Goal: Communication & Community: Share content

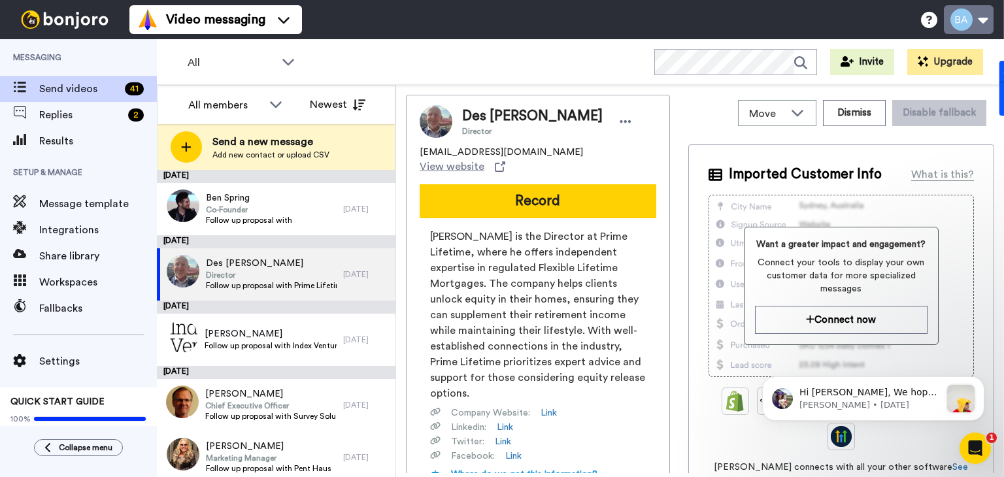
click at [988, 18] on button at bounding box center [968, 19] width 50 height 29
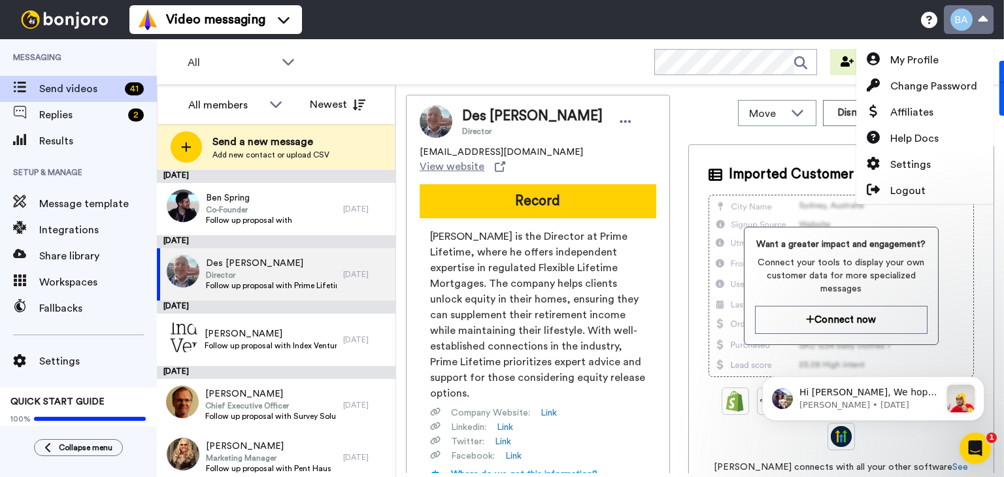
click at [985, 19] on button at bounding box center [968, 19] width 50 height 29
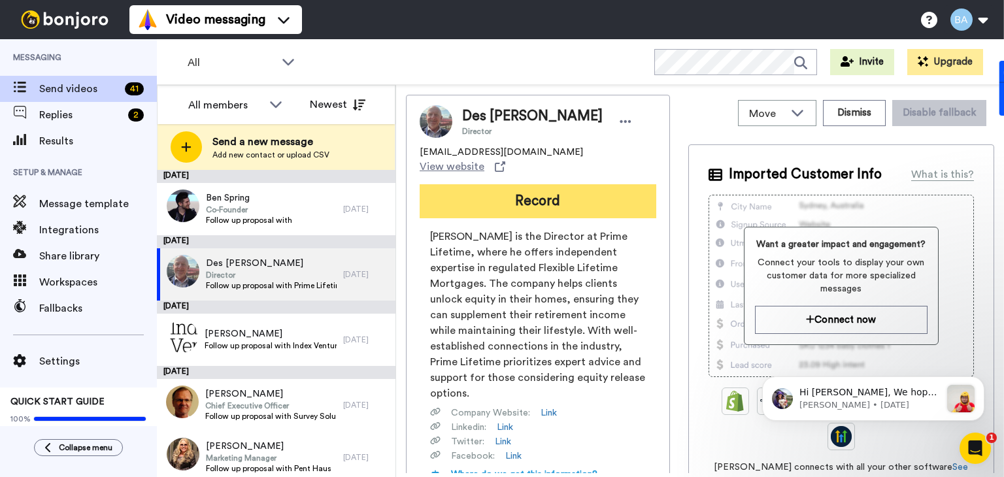
click at [548, 187] on button "Record" at bounding box center [537, 201] width 237 height 34
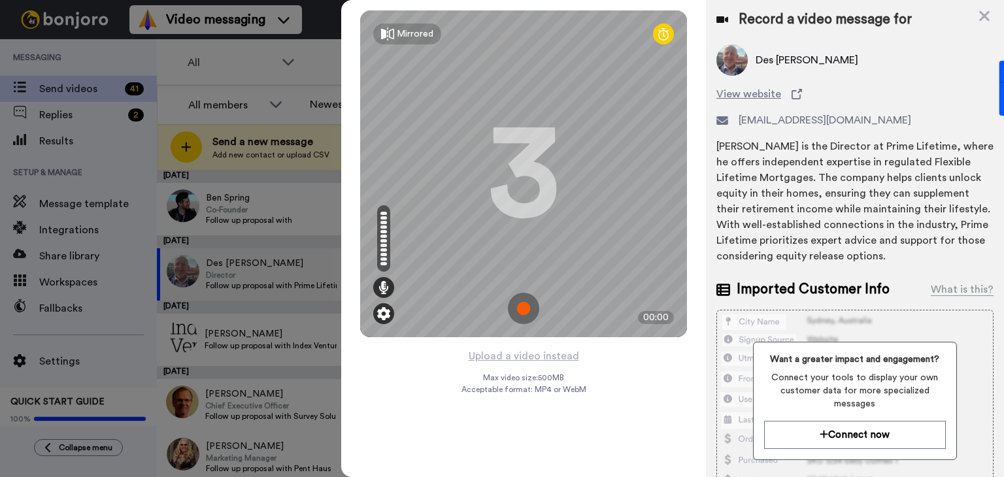
click at [380, 316] on img at bounding box center [383, 313] width 13 height 13
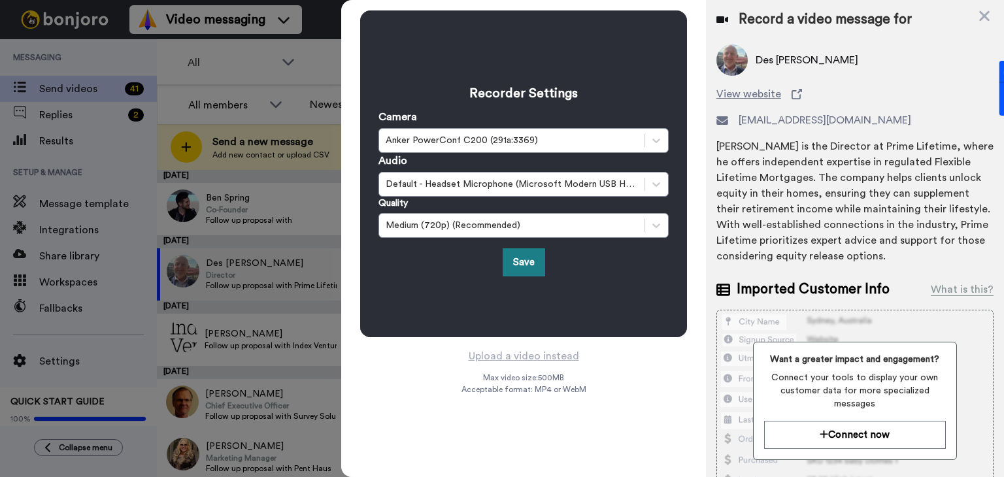
click at [526, 272] on button "Save" at bounding box center [523, 262] width 42 height 28
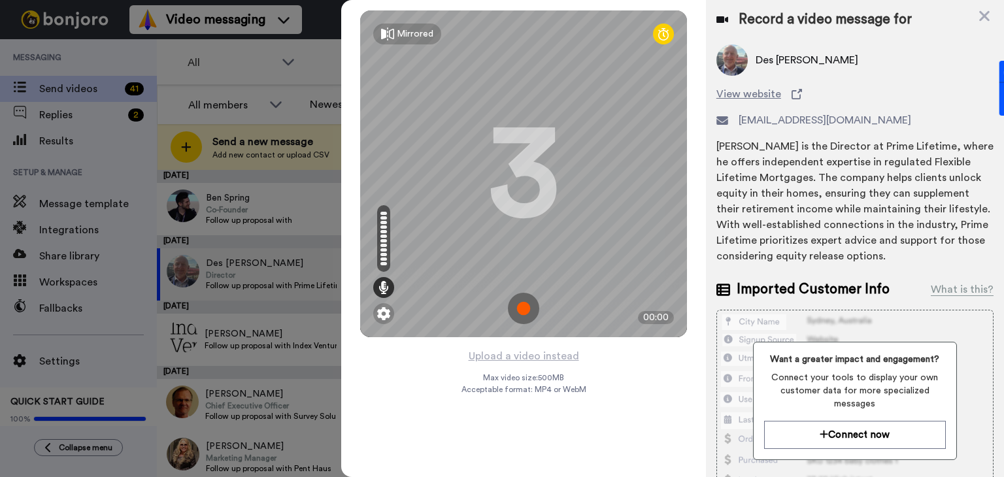
click at [661, 39] on icon at bounding box center [663, 33] width 10 height 13
click at [384, 312] on img at bounding box center [383, 313] width 13 height 13
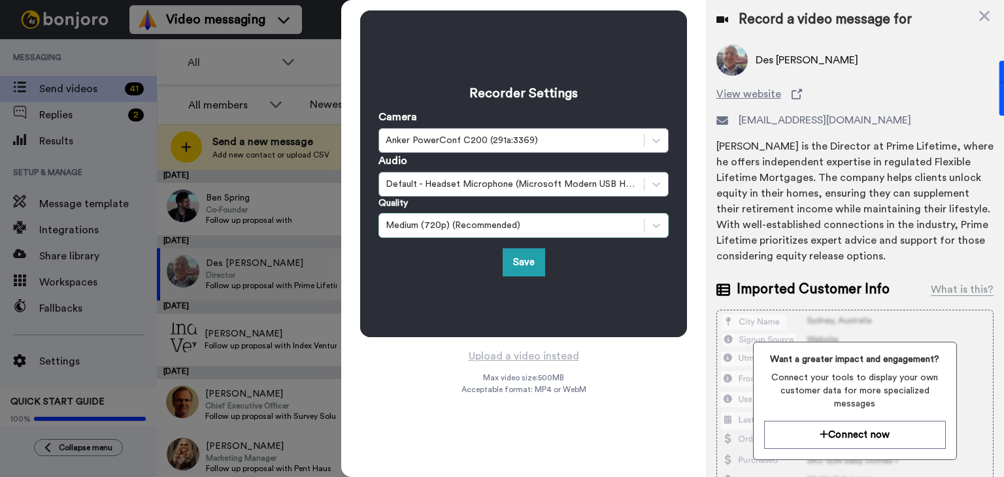
click at [483, 225] on div "Medium (720p) (Recommended)" at bounding box center [511, 225] width 252 height 13
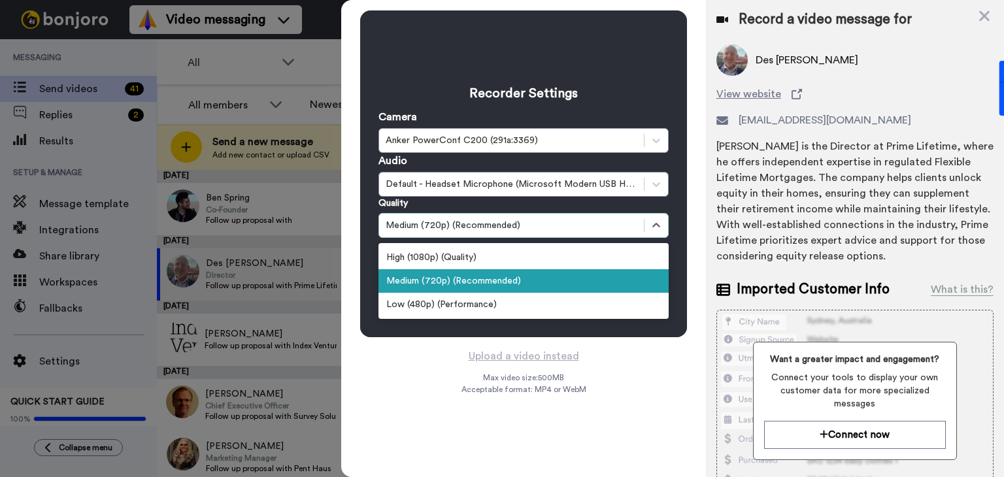
click at [483, 225] on div "Medium (720p) (Recommended)" at bounding box center [511, 225] width 252 height 13
click at [477, 230] on div "Medium (720p) (Recommended)" at bounding box center [511, 225] width 252 height 13
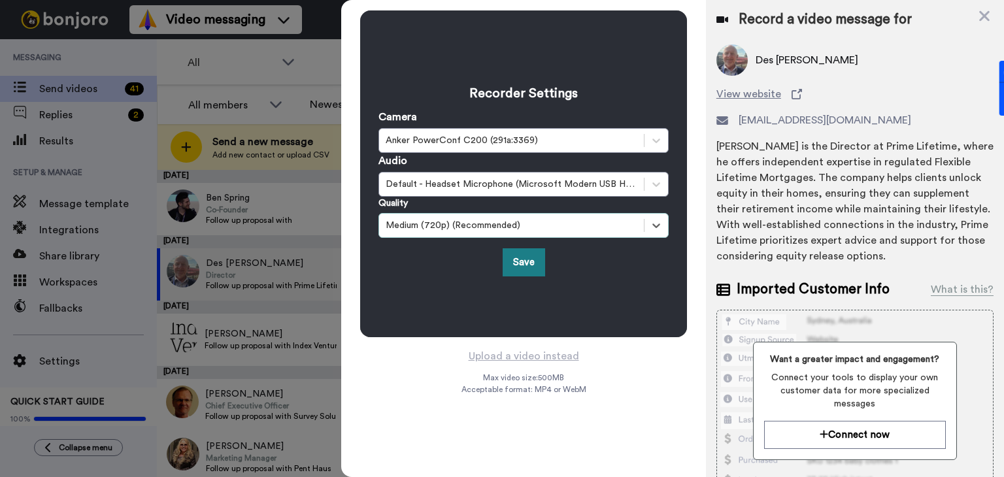
click at [510, 260] on button "Save" at bounding box center [523, 262] width 42 height 28
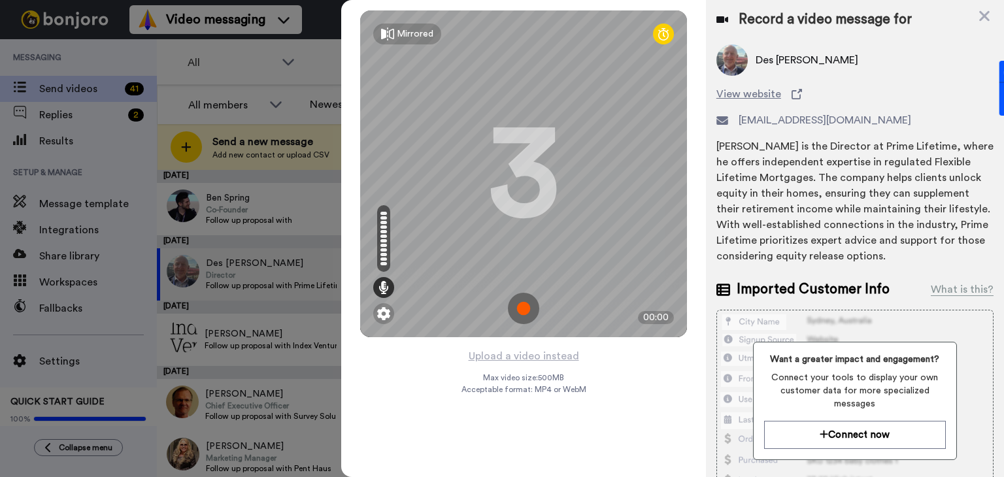
click at [524, 311] on img at bounding box center [523, 308] width 31 height 31
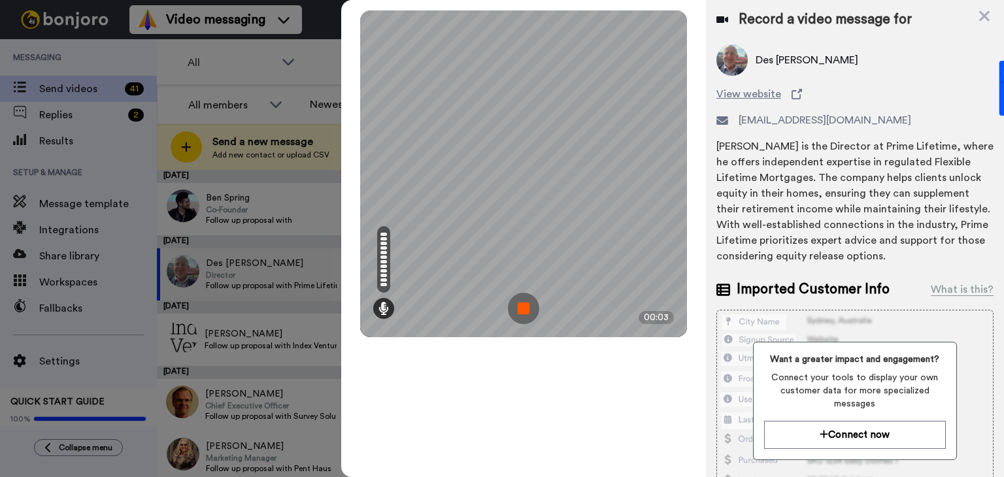
click at [521, 304] on img at bounding box center [523, 308] width 31 height 31
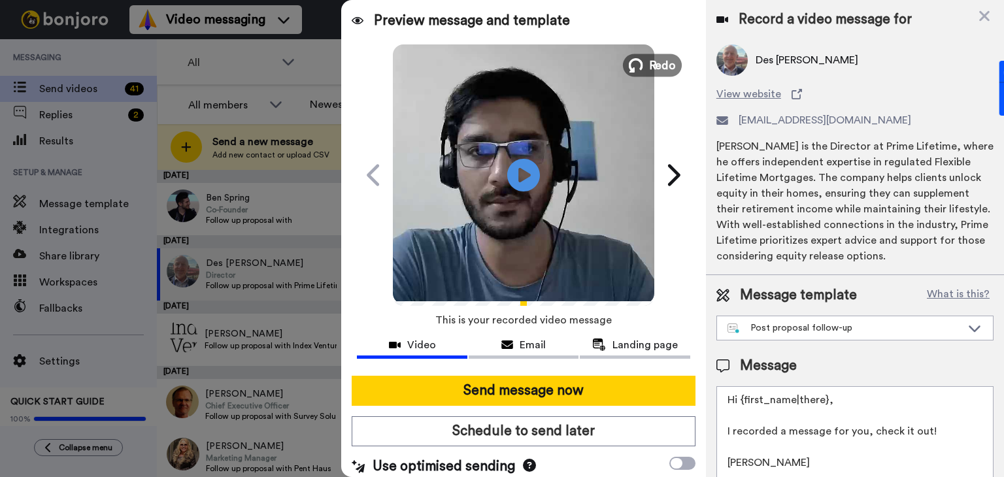
click at [630, 58] on icon at bounding box center [636, 65] width 14 height 14
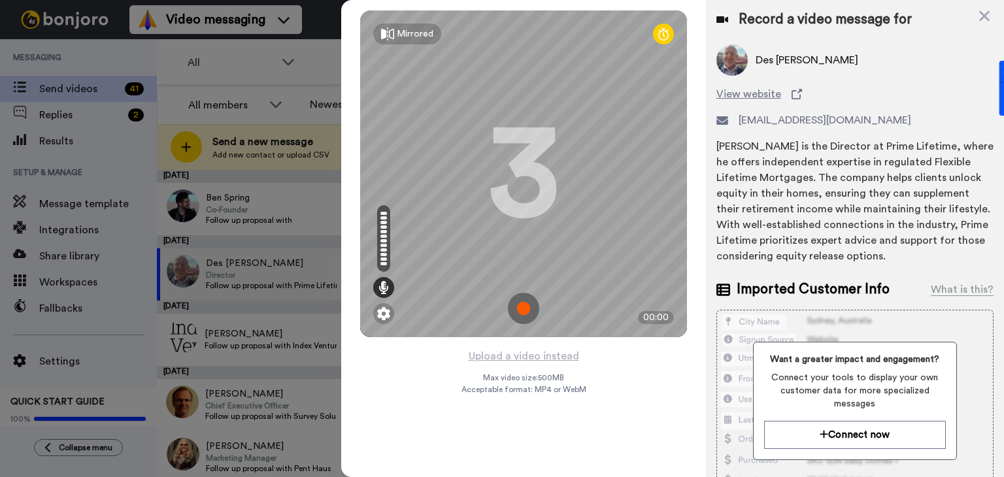
click at [520, 303] on img at bounding box center [523, 308] width 31 height 31
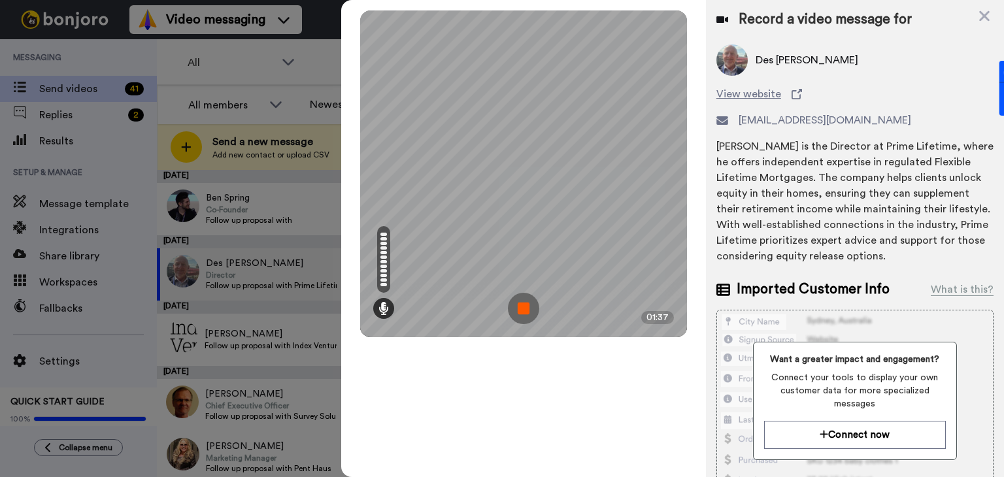
click at [537, 303] on img at bounding box center [523, 308] width 31 height 31
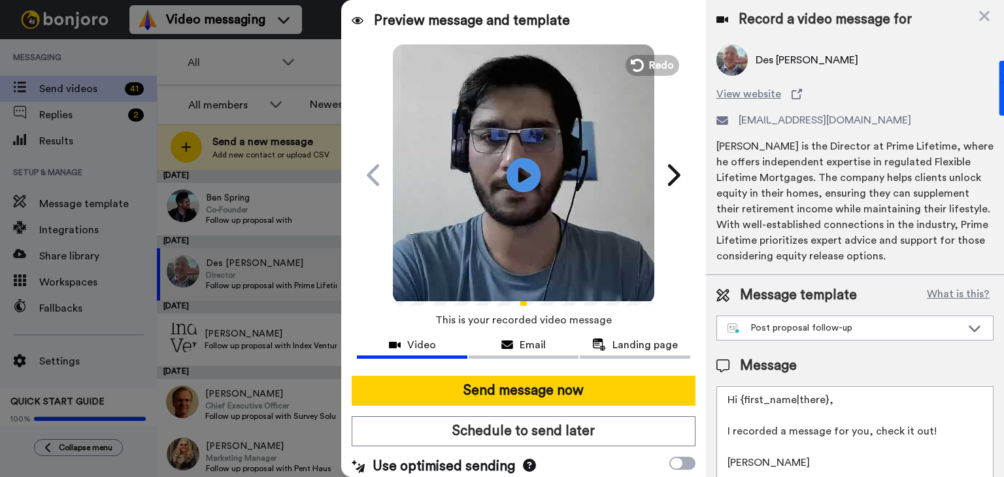
click at [517, 171] on icon "Play/Pause" at bounding box center [523, 175] width 35 height 62
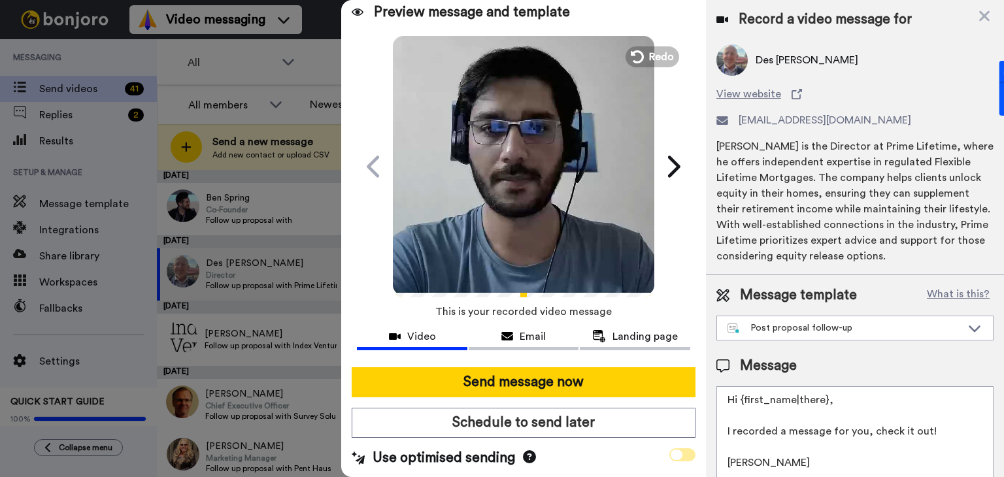
click at [670, 455] on icon at bounding box center [676, 455] width 12 height 10
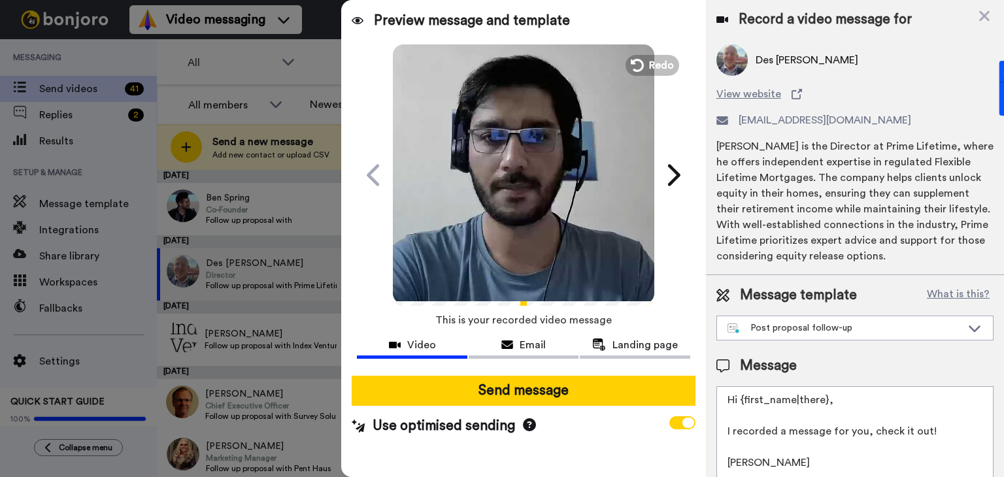
click at [525, 426] on icon at bounding box center [529, 424] width 13 height 13
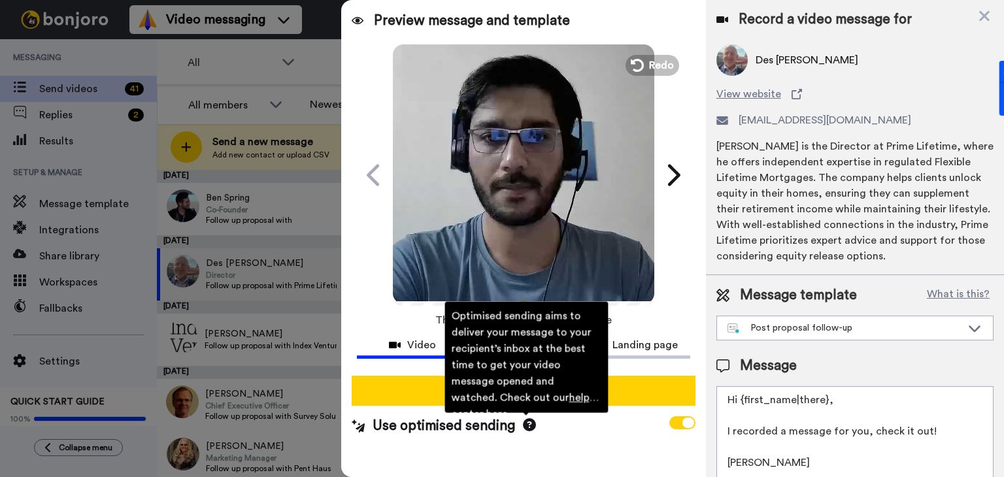
click at [525, 426] on icon at bounding box center [529, 424] width 13 height 13
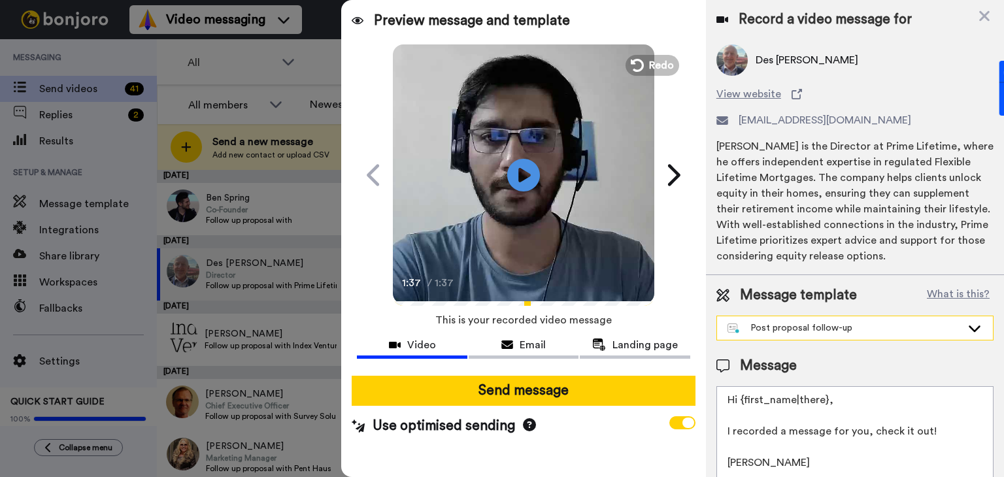
click at [810, 326] on div "Post proposal follow-up" at bounding box center [844, 327] width 234 height 13
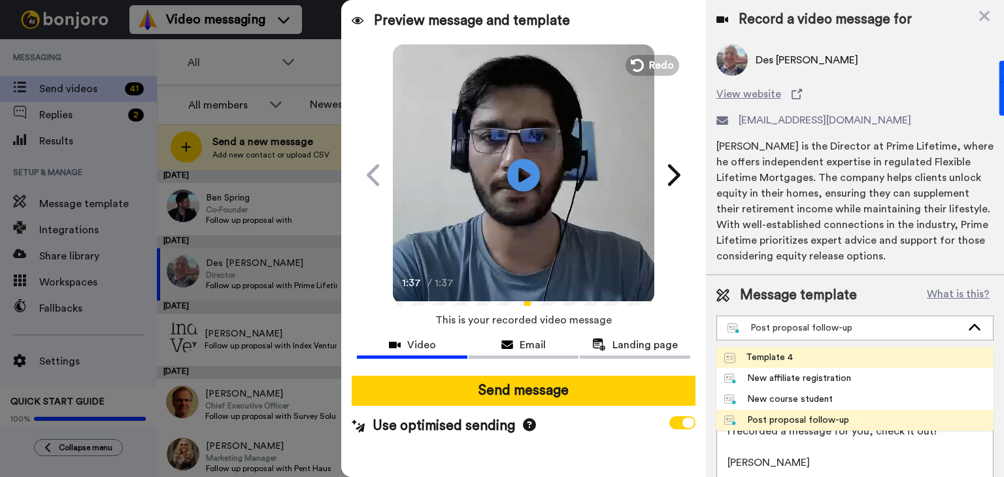
click at [776, 358] on div "Template 4" at bounding box center [758, 357] width 69 height 13
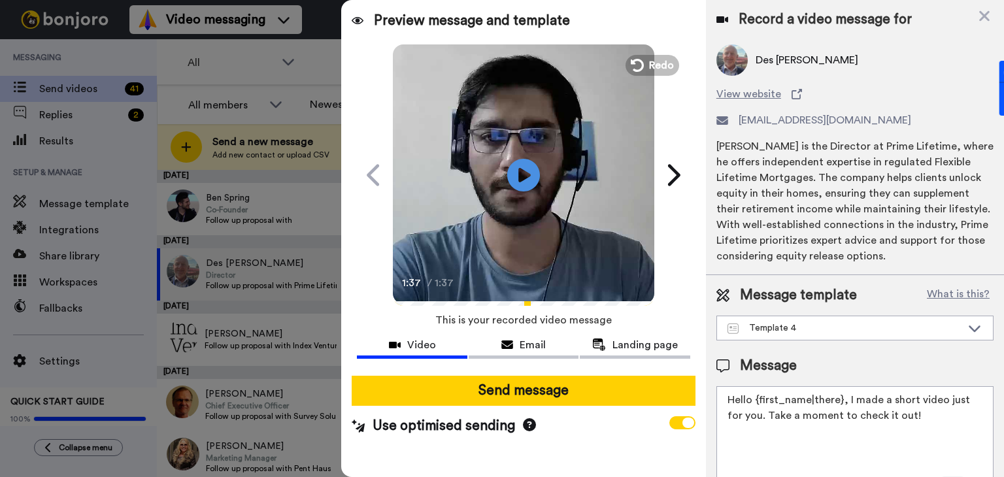
drag, startPoint x: 838, startPoint y: 396, endPoint x: 754, endPoint y: 401, distance: 84.4
click at [754, 401] on textarea "Hello {first_name|there}, I made a short video just for you. Take a moment to c…" at bounding box center [854, 445] width 277 height 118
click at [883, 415] on textarea "Hello Des, I made a short video just for you. Take a moment to check it out!" at bounding box center [854, 445] width 277 height 118
type textarea "Hello Des, I made a short video just for you. Take a moment to check it out!"
click at [523, 340] on span "Email" at bounding box center [532, 345] width 26 height 16
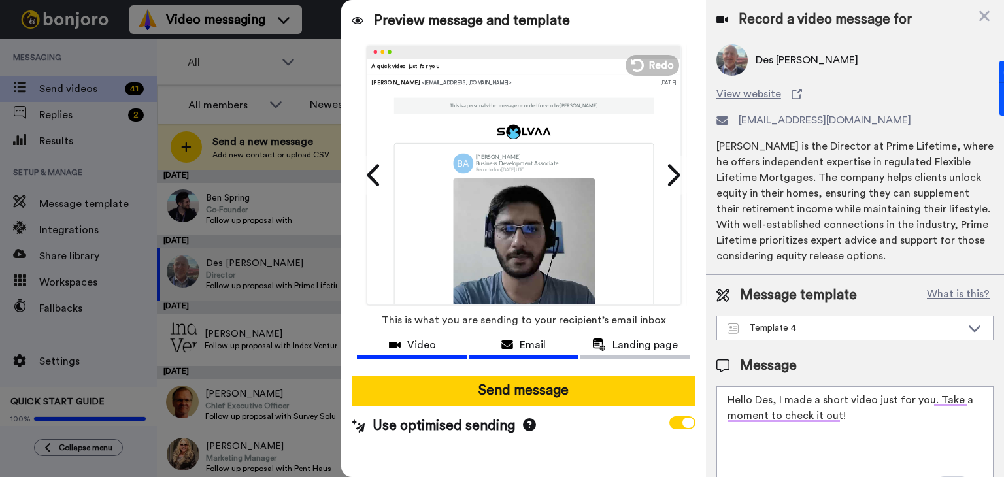
click at [428, 352] on span "Video" at bounding box center [421, 345] width 29 height 16
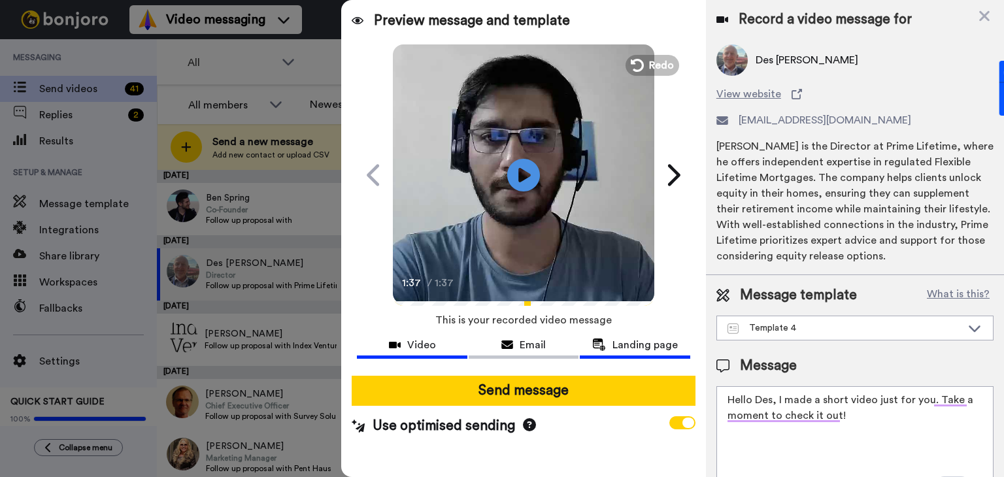
click at [627, 340] on span "Landing page" at bounding box center [644, 345] width 65 height 16
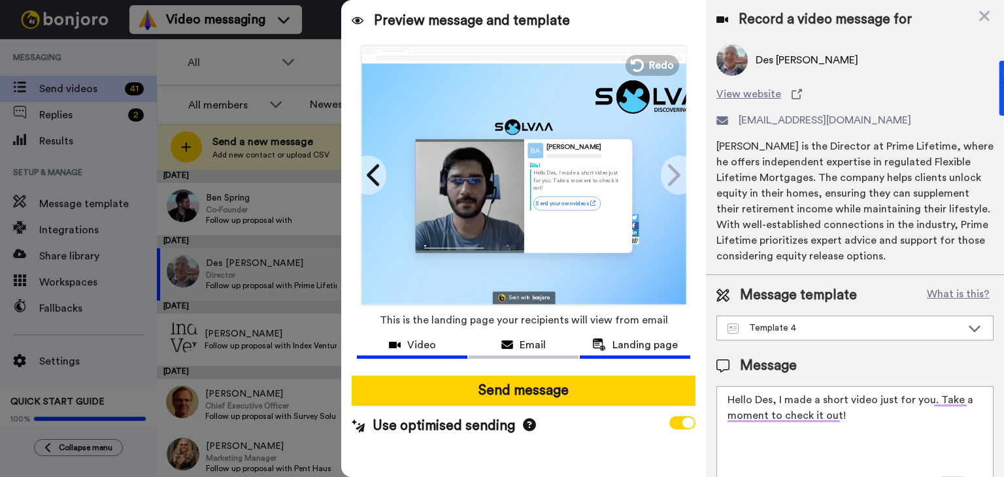
click at [429, 343] on span "Video" at bounding box center [421, 345] width 29 height 16
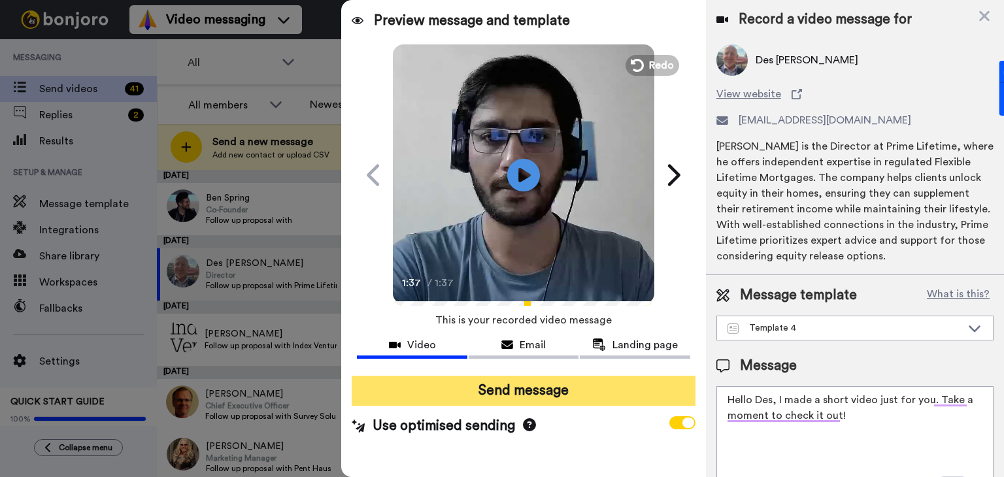
click at [532, 390] on button "Send message" at bounding box center [524, 391] width 344 height 30
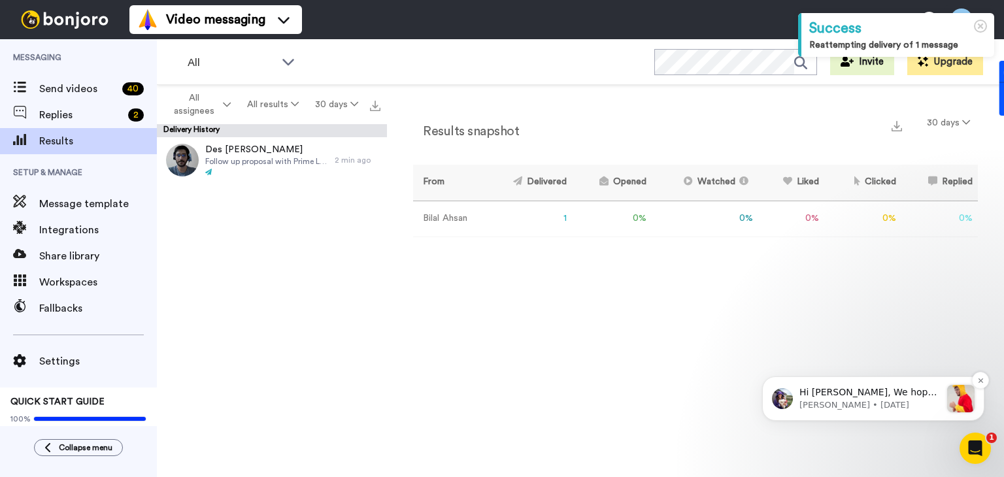
click at [872, 399] on p "Hi [PERSON_NAME], We hope you and your customers have been having a great time …" at bounding box center [869, 392] width 141 height 13
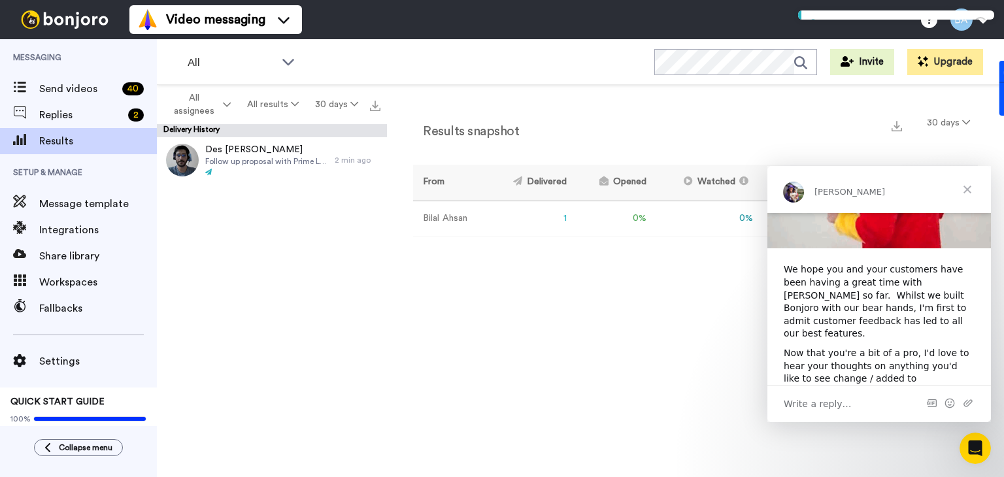
scroll to position [131, 0]
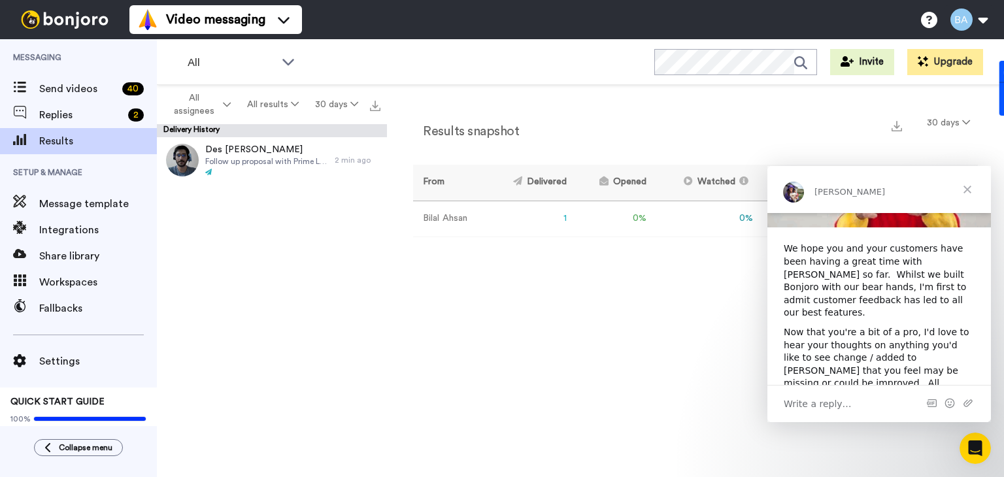
click at [972, 191] on span "Close" at bounding box center [966, 189] width 47 height 47
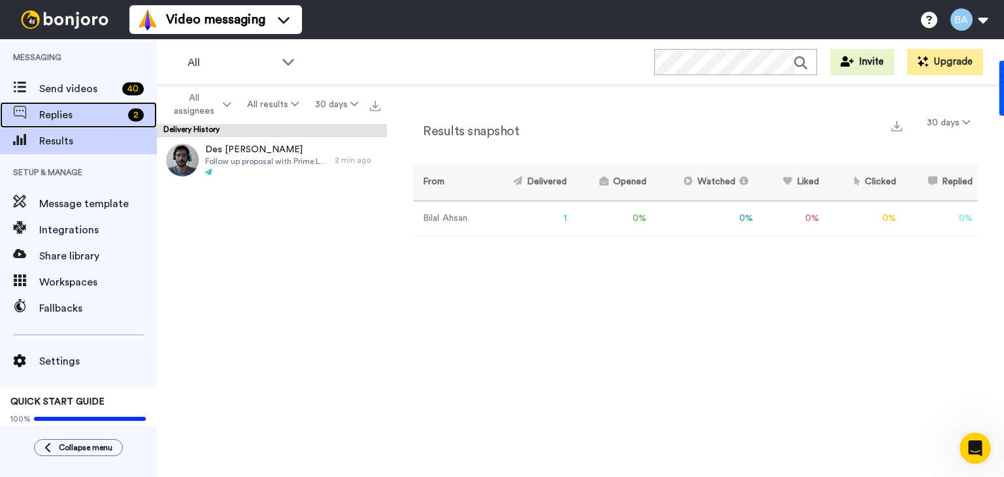
click at [98, 103] on div "Replies 2" at bounding box center [78, 115] width 157 height 26
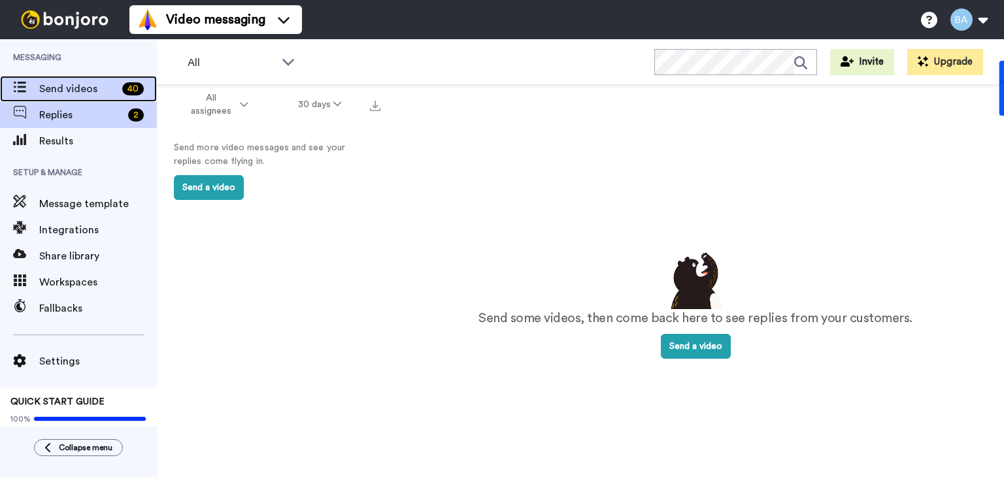
click at [101, 93] on span "Send videos" at bounding box center [78, 89] width 78 height 16
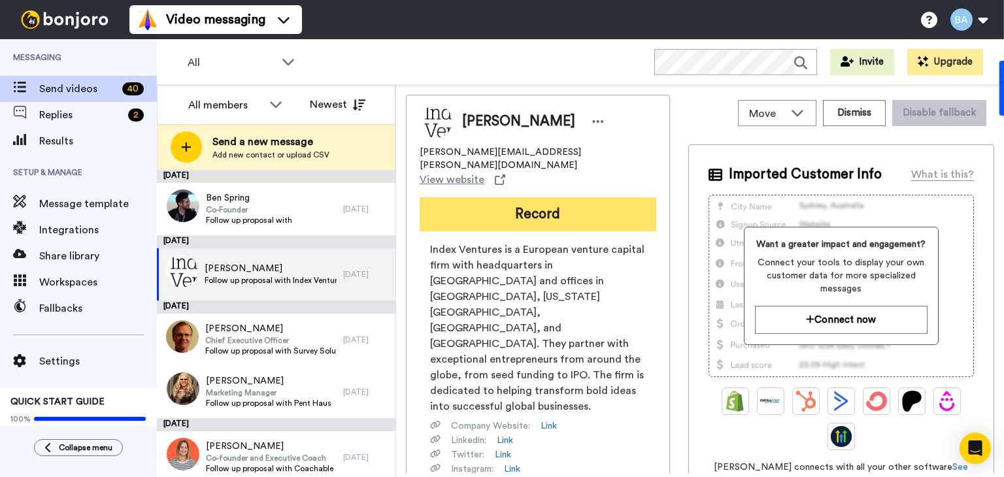
click at [537, 197] on button "Record" at bounding box center [537, 214] width 237 height 34
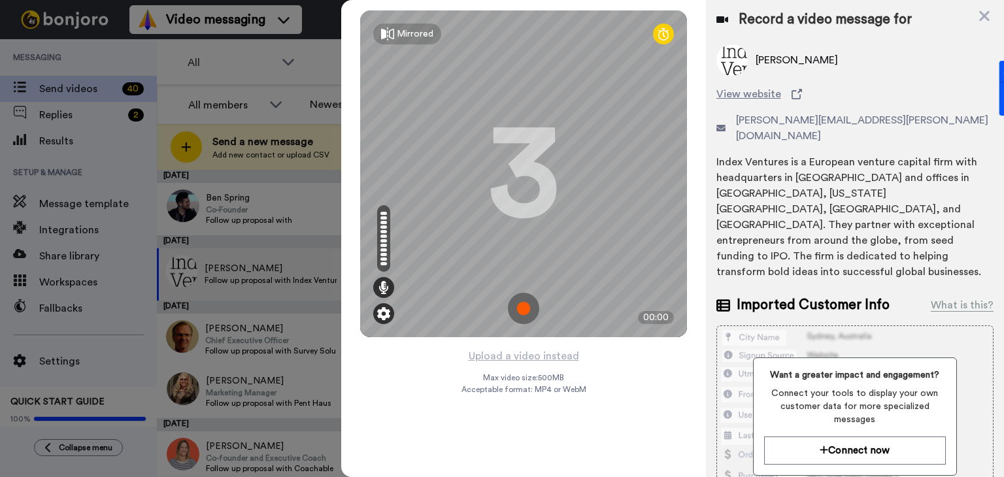
click at [382, 312] on img at bounding box center [383, 313] width 13 height 13
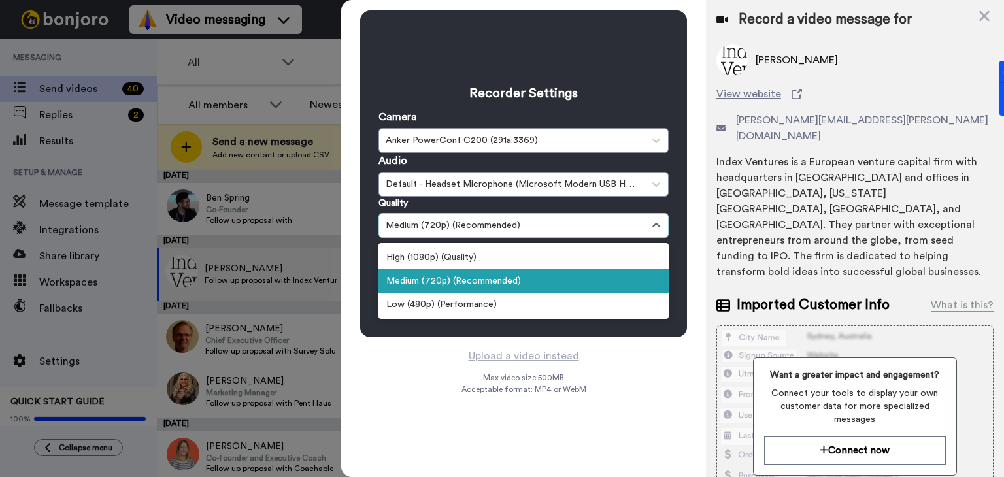
click at [456, 228] on div "Medium (720p) (Recommended)" at bounding box center [511, 225] width 252 height 13
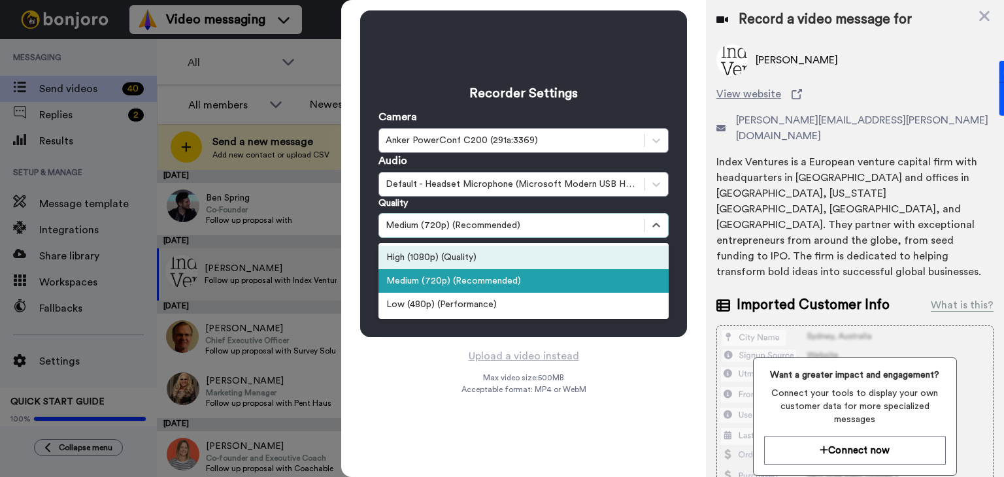
click at [450, 259] on div "High (1080p) (Quality)" at bounding box center [523, 258] width 290 height 24
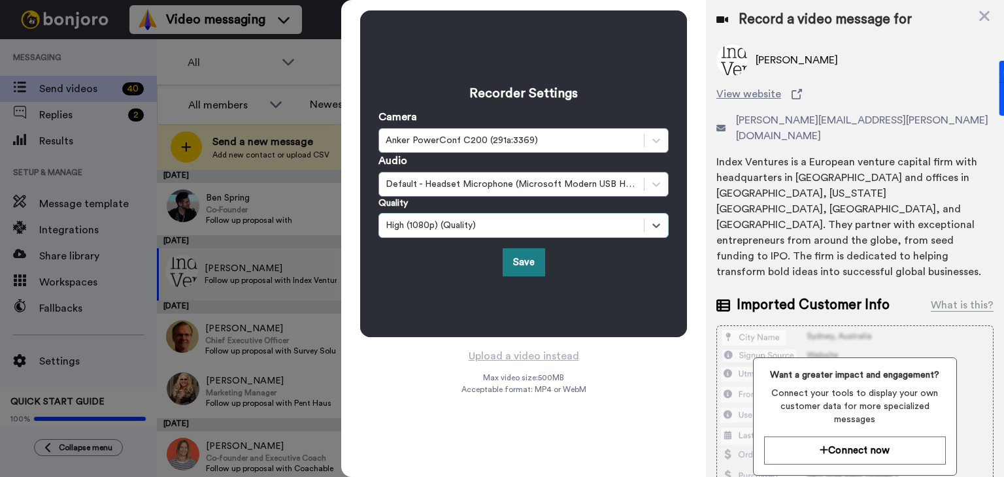
click at [527, 259] on button "Save" at bounding box center [523, 262] width 42 height 28
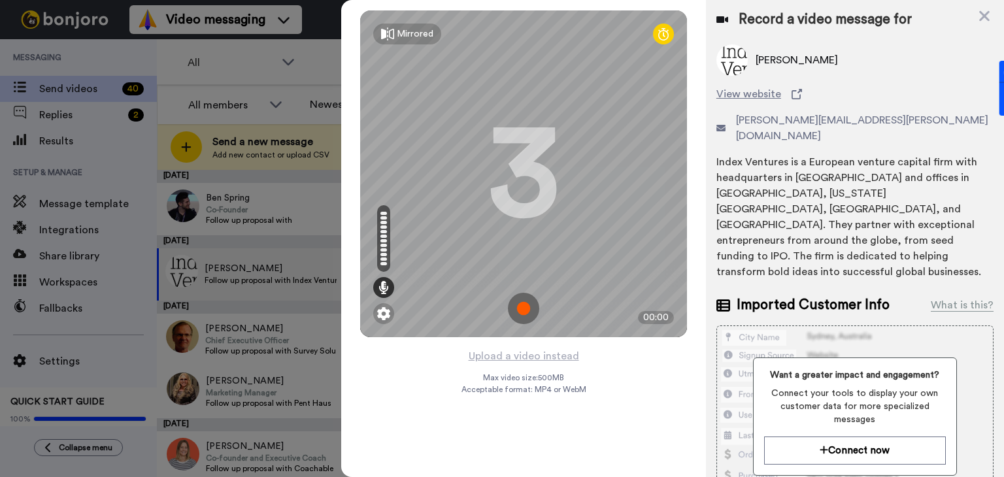
click at [525, 304] on img at bounding box center [523, 308] width 31 height 31
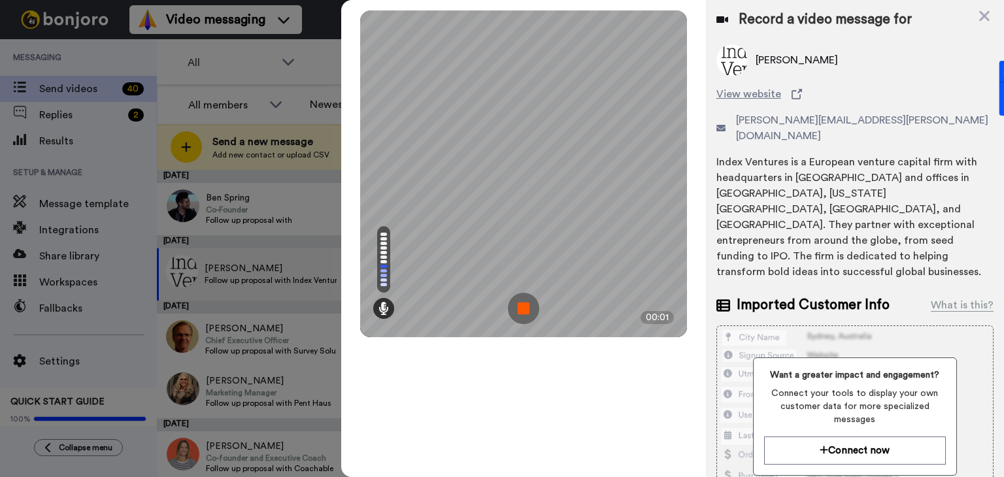
click at [545, 372] on div "Mirrored Redo 3 00:01" at bounding box center [523, 238] width 365 height 477
click at [538, 301] on img at bounding box center [523, 308] width 31 height 31
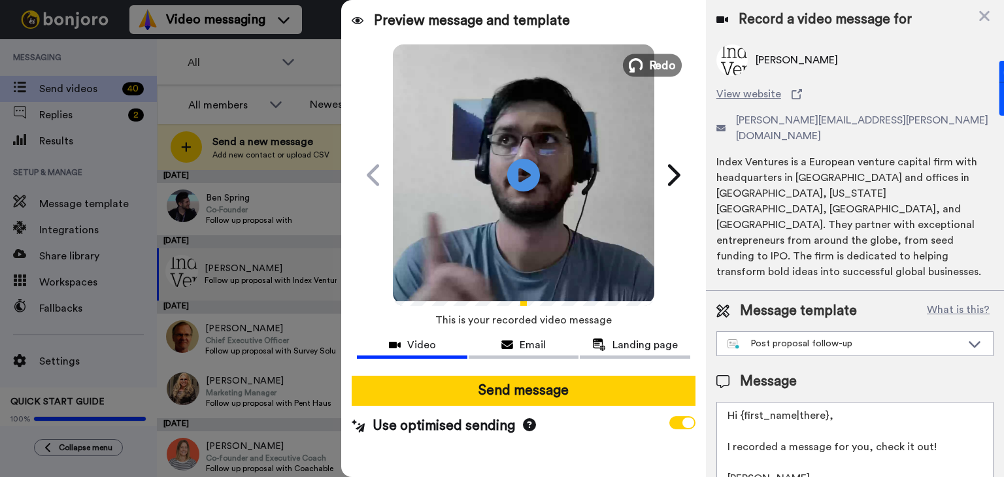
click at [640, 69] on icon at bounding box center [636, 65] width 14 height 14
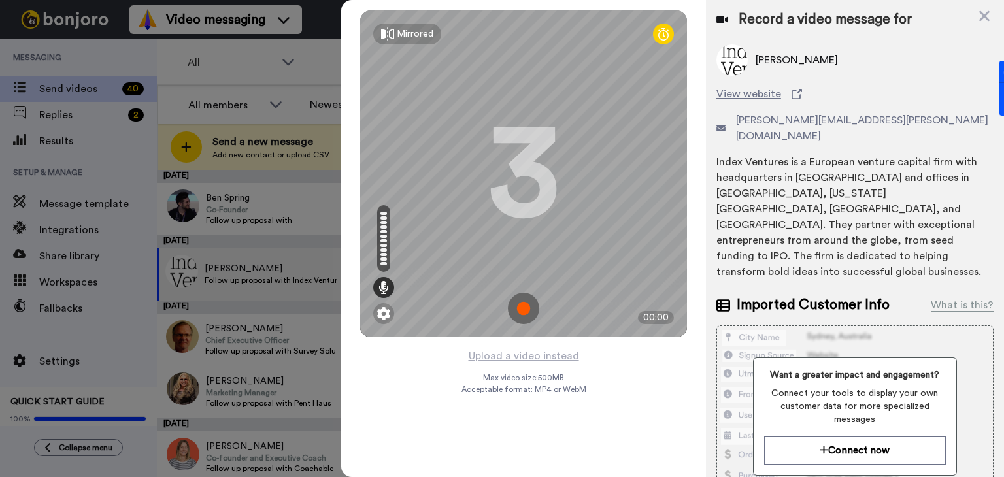
click at [520, 309] on img at bounding box center [523, 308] width 31 height 31
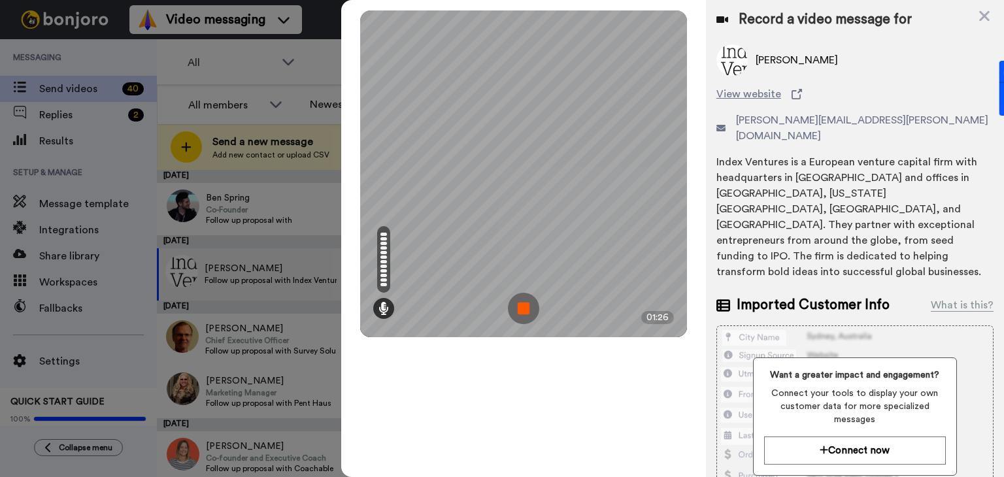
click at [544, 390] on div "Mirrored Redo 3 01:26" at bounding box center [523, 238] width 365 height 477
click at [525, 307] on img at bounding box center [523, 308] width 31 height 31
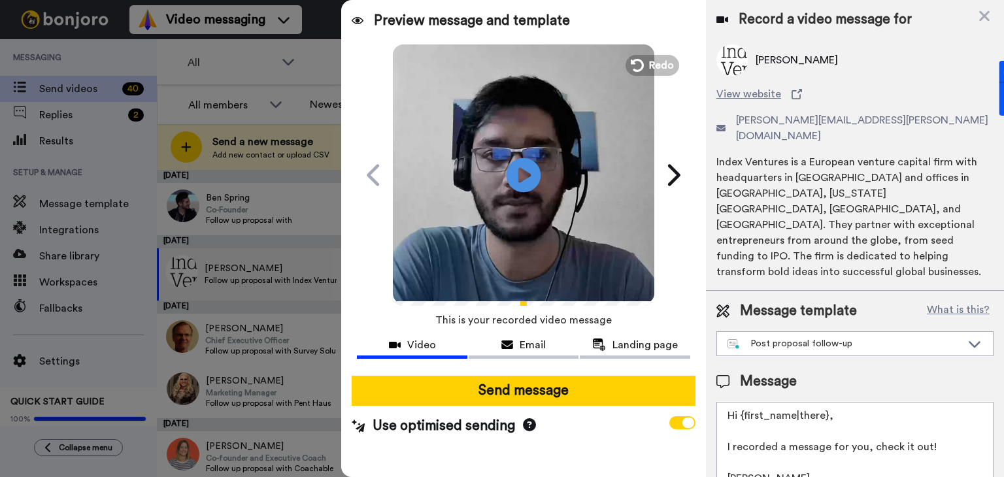
click at [527, 181] on icon at bounding box center [523, 174] width 35 height 35
click at [830, 337] on div "Post proposal follow-up" at bounding box center [844, 343] width 234 height 13
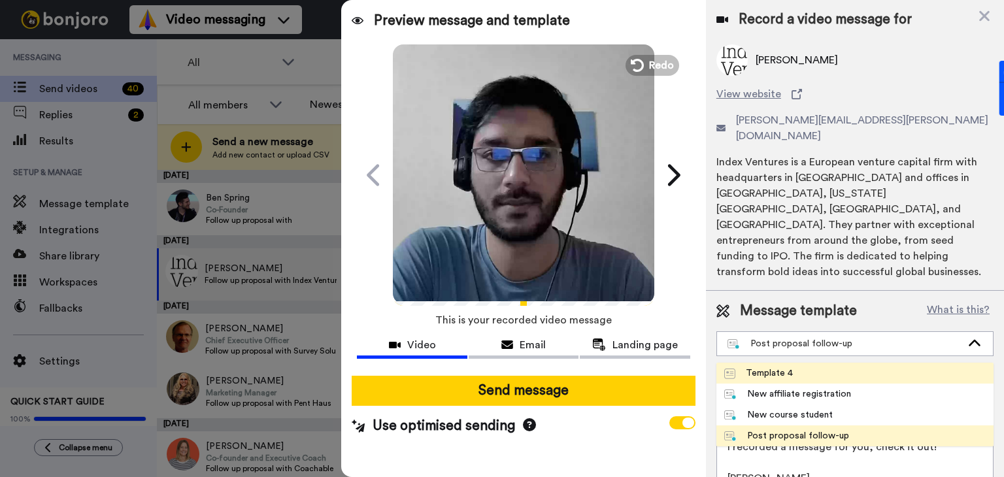
click at [778, 367] on div "Template 4" at bounding box center [758, 373] width 69 height 13
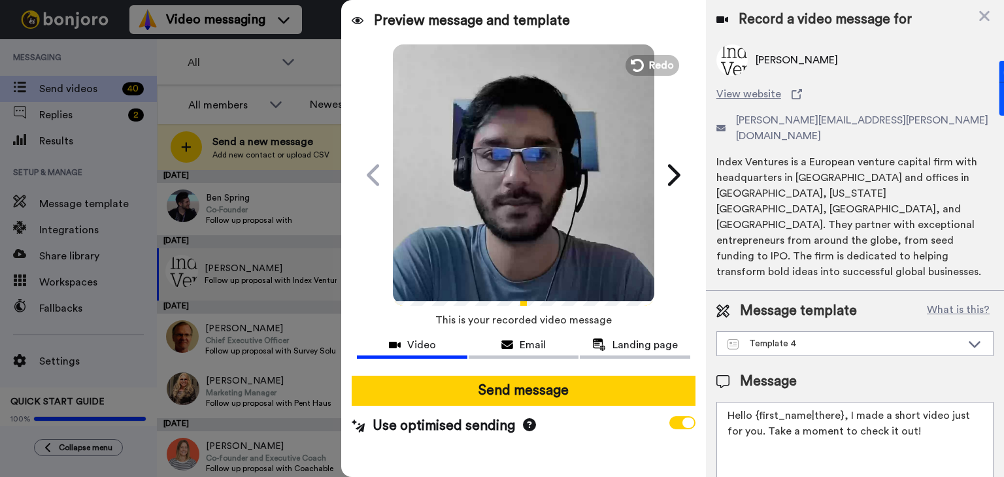
drag, startPoint x: 838, startPoint y: 369, endPoint x: 755, endPoint y: 366, distance: 82.4
click at [755, 402] on textarea "Hello {first_name|there}, I made a short video just for you. Take a moment to c…" at bounding box center [854, 461] width 277 height 118
click at [889, 402] on textarea "Hello Jill, I made a short video just for you. Take a moment to check it out!" at bounding box center [854, 461] width 277 height 118
type textarea "Hello Jill, I made a short video just for you. Take a moment to check it out!"
click at [521, 340] on span "Email" at bounding box center [532, 345] width 26 height 16
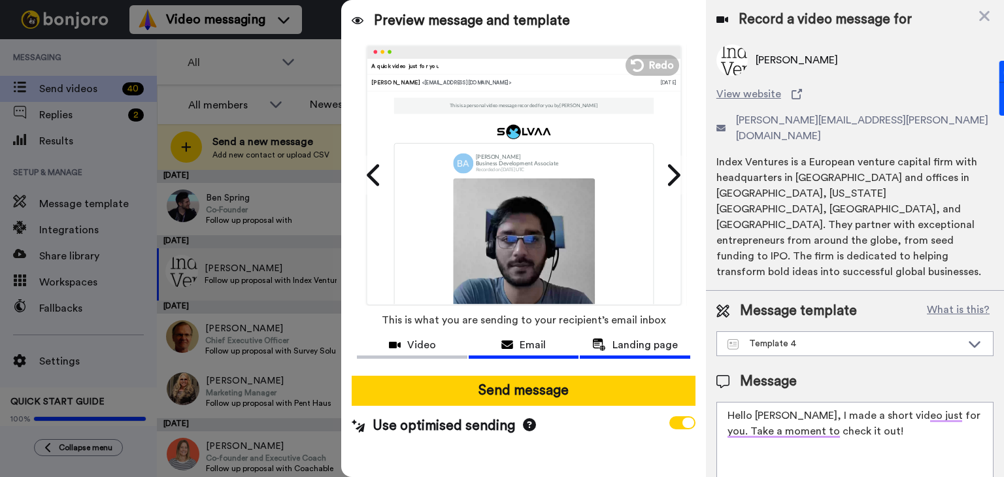
click at [643, 338] on span "Landing page" at bounding box center [644, 345] width 65 height 16
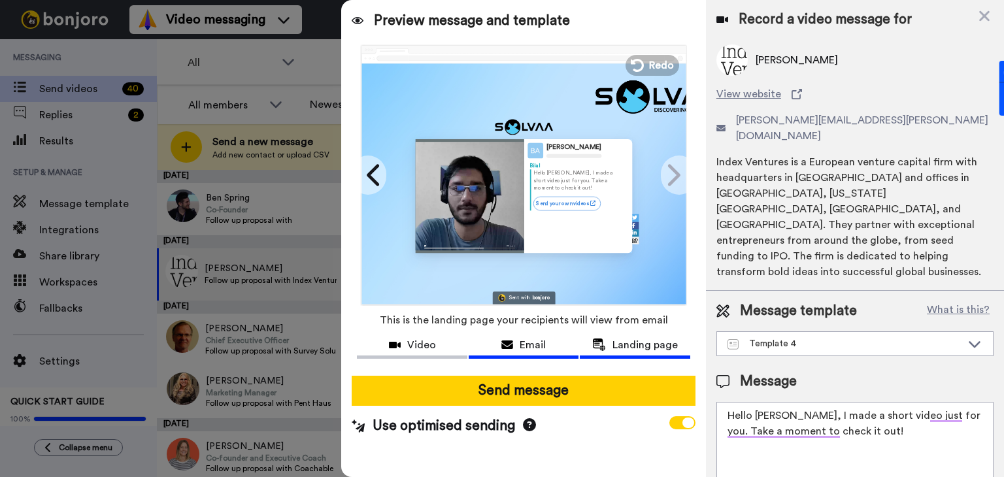
click at [519, 350] on div "Email" at bounding box center [523, 345] width 110 height 16
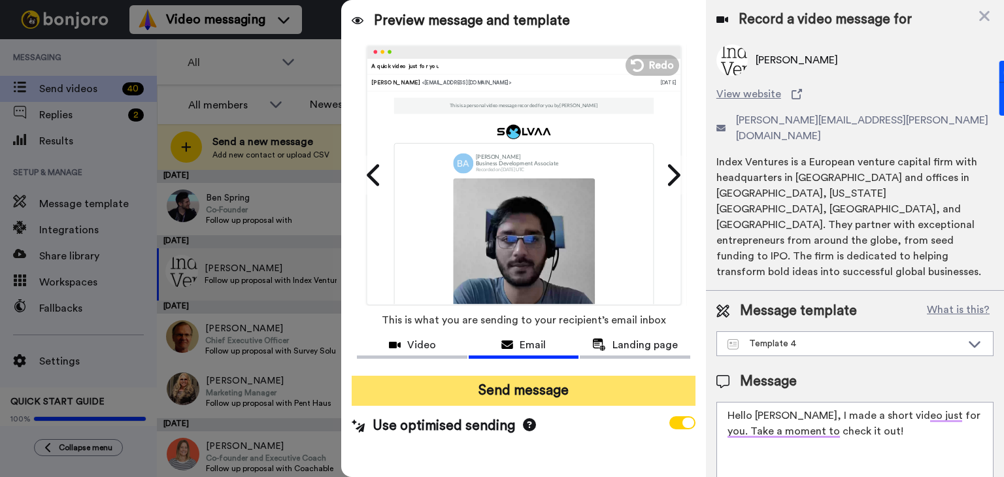
click at [520, 393] on button "Send message" at bounding box center [524, 391] width 344 height 30
